Goal: Task Accomplishment & Management: Use online tool/utility

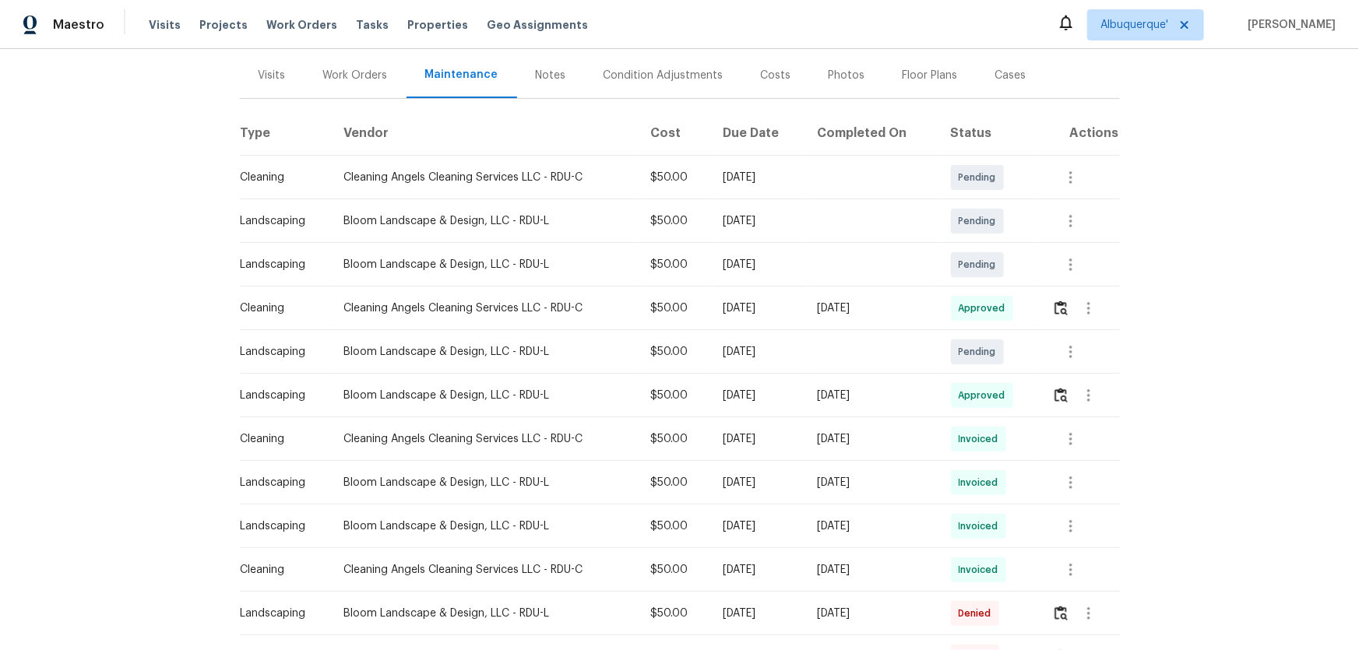
scroll to position [283, 0]
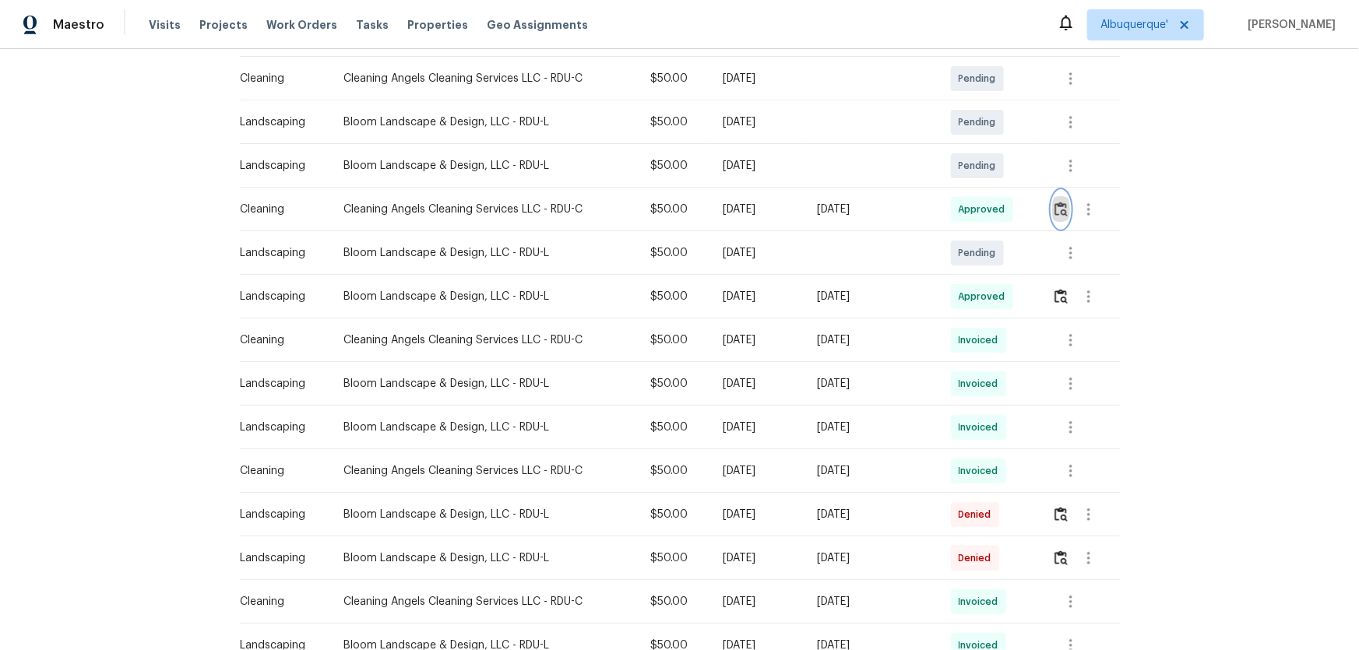
click at [1056, 214] on img "button" at bounding box center [1061, 209] width 13 height 15
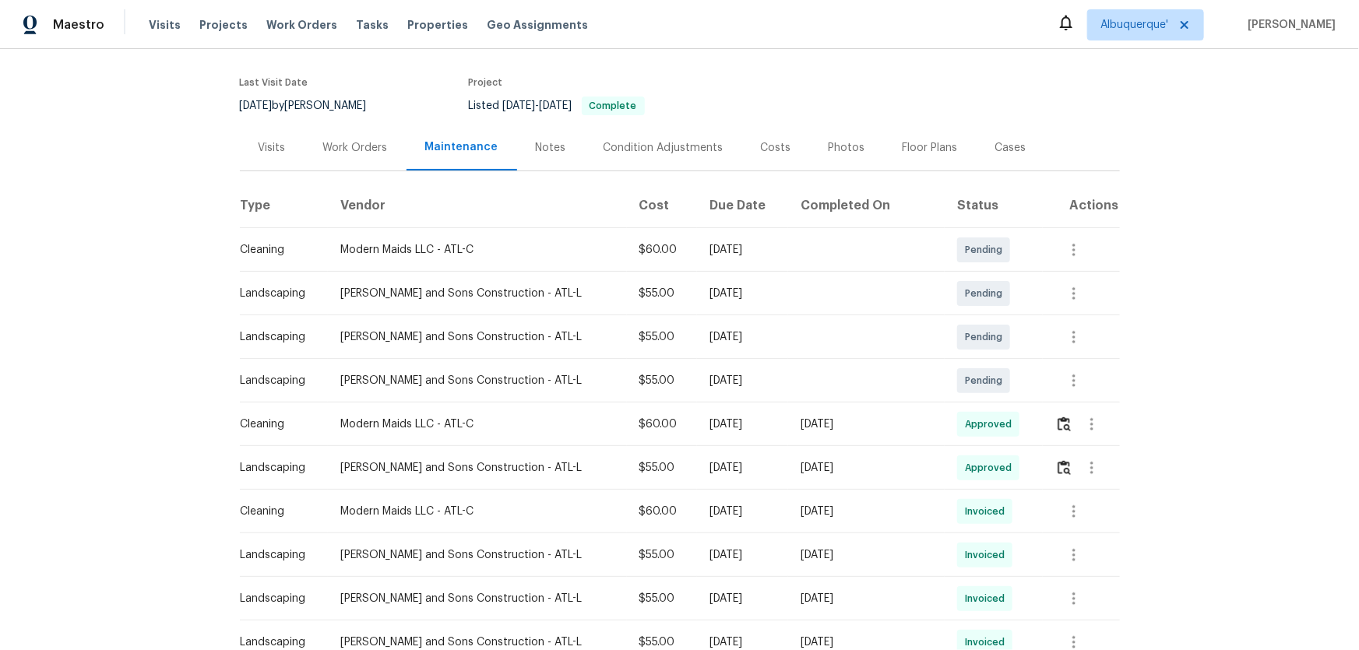
scroll to position [141, 0]
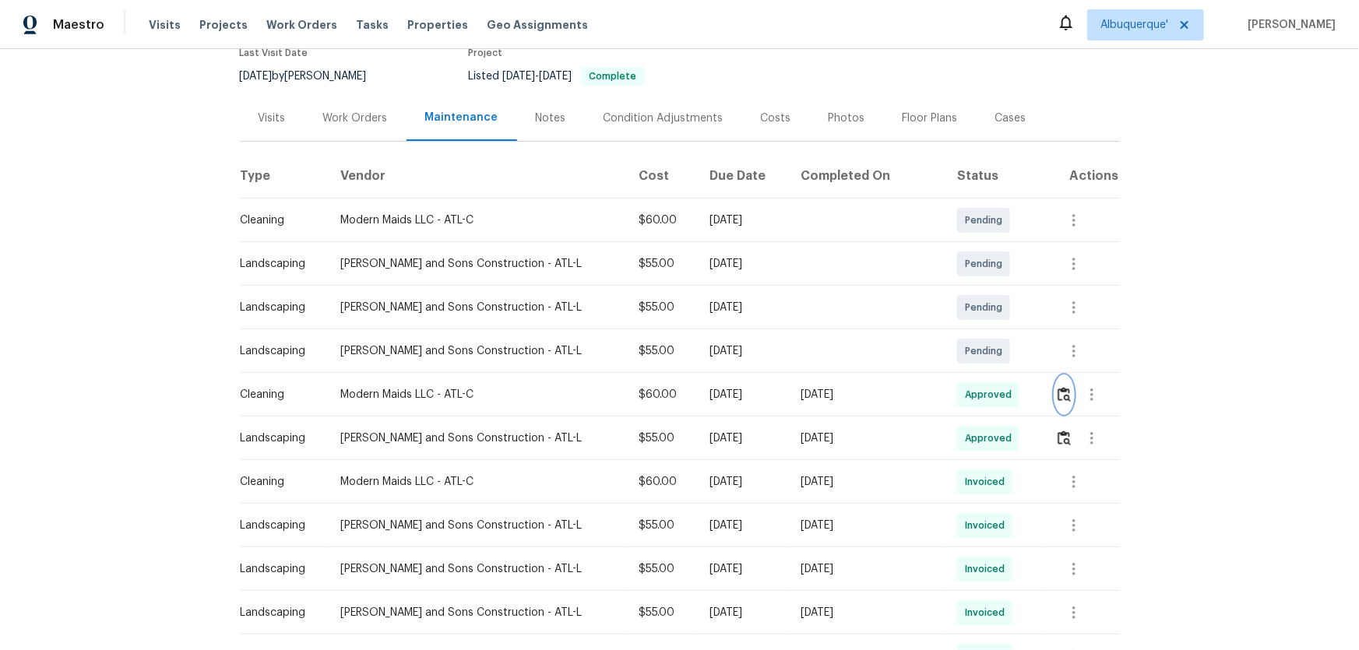
click at [1058, 393] on img "button" at bounding box center [1064, 394] width 13 height 15
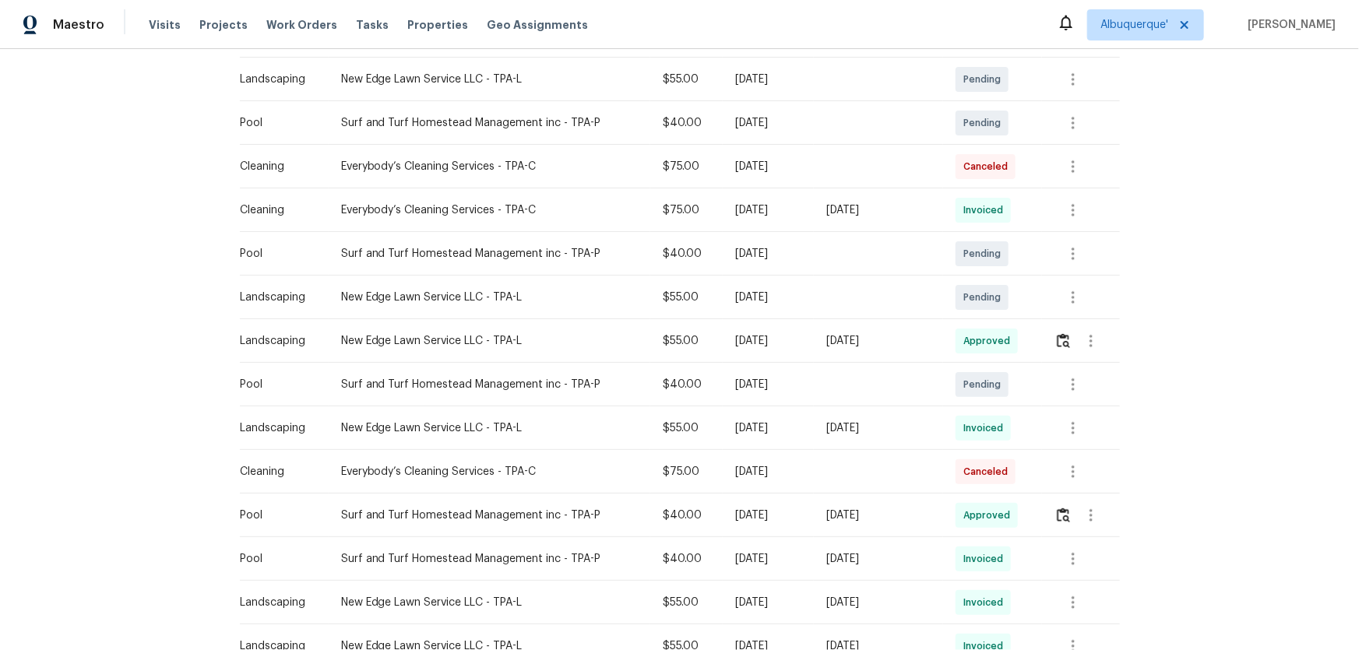
scroll to position [283, 0]
drag, startPoint x: 918, startPoint y: 213, endPoint x: 511, endPoint y: 238, distance: 407.4
click at [656, 211] on tr "Cleaning Everybody’s Cleaning Services - TPA-C $75.00 Mon, Aug 04 2025 Fri, Aug…" at bounding box center [680, 210] width 880 height 44
drag, startPoint x: 531, startPoint y: 337, endPoint x: 878, endPoint y: 336, distance: 347.5
click at [826, 336] on tr "Landscaping New Edge Lawn Service LLC - TPA-L $55.00 Mon, Aug 11 2025 Wed, Aug …" at bounding box center [680, 341] width 880 height 44
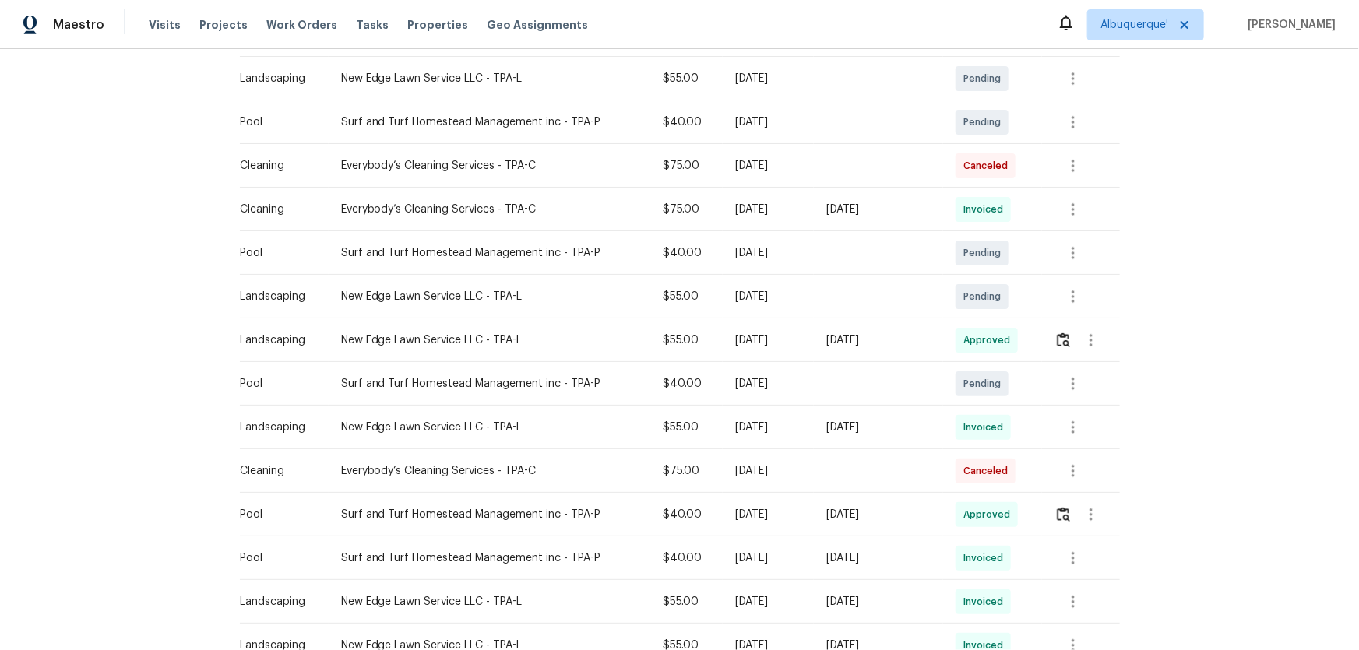
click at [1051, 343] on td at bounding box center [1080, 341] width 77 height 44
click at [1060, 339] on img "button" at bounding box center [1063, 340] width 13 height 15
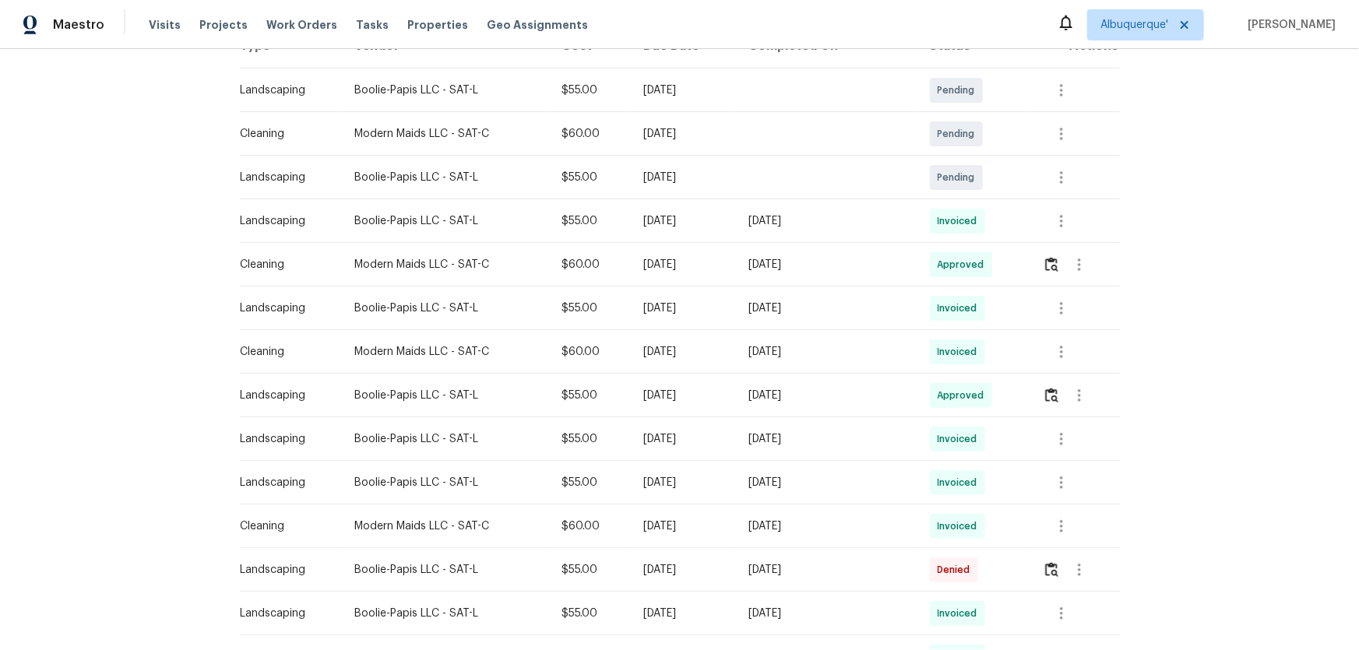
scroll to position [283, 0]
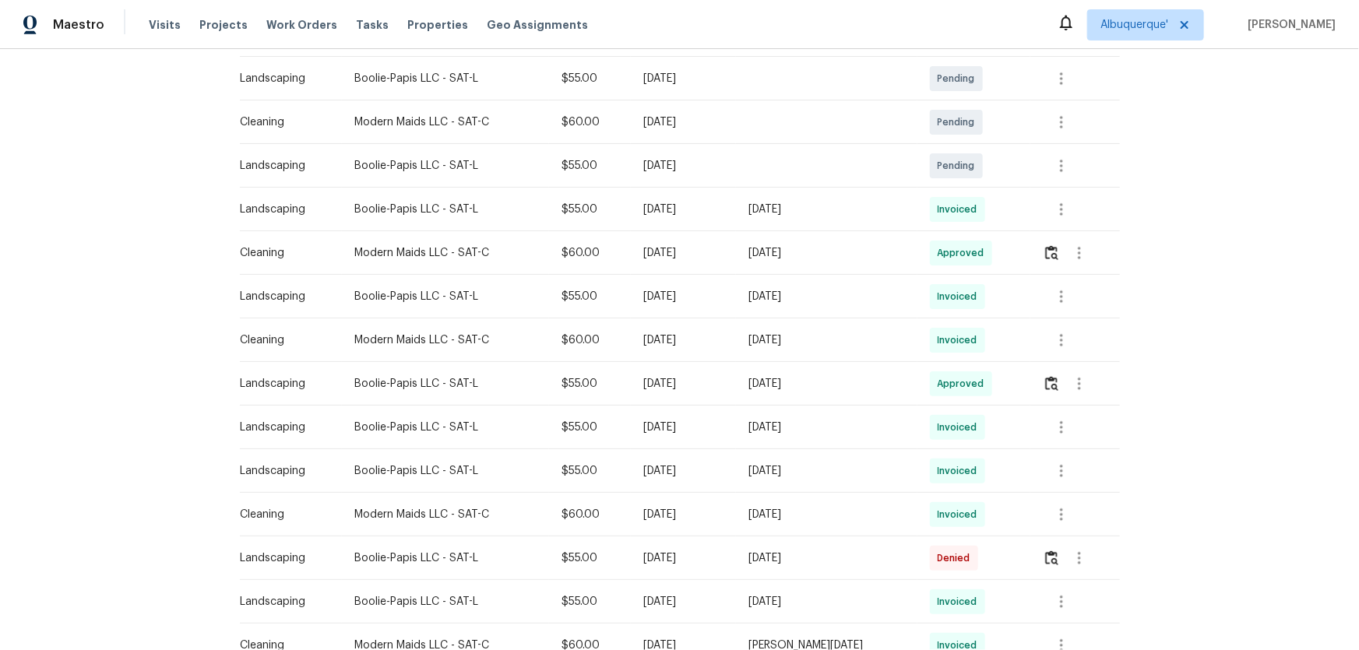
drag, startPoint x: 827, startPoint y: 243, endPoint x: 669, endPoint y: 285, distance: 162.9
click at [703, 266] on tr "Cleaning Modern Maids LLC - SAT-C $60.00 [DATE] [DATE] Approved" at bounding box center [680, 253] width 880 height 44
click at [1060, 203] on icon "button" at bounding box center [1061, 209] width 19 height 19
click at [1070, 242] on li "View details" at bounding box center [1093, 234] width 109 height 26
